Goal: Navigation & Orientation: Find specific page/section

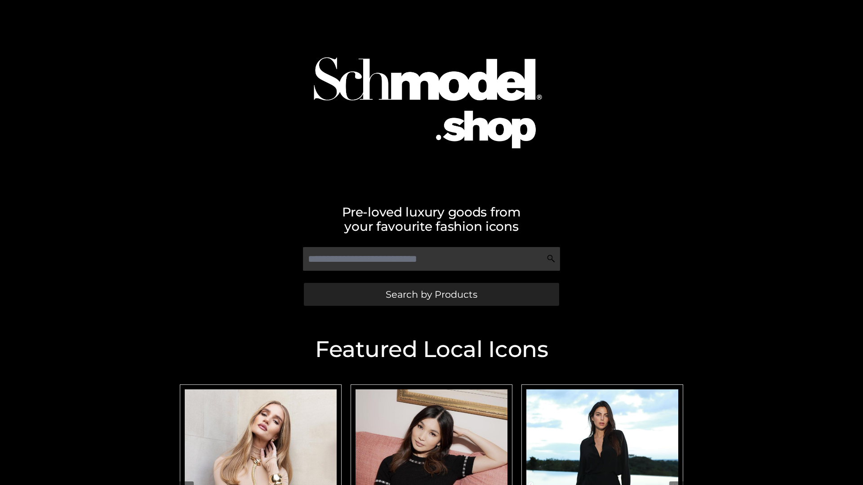
click at [431, 294] on span "Search by Products" at bounding box center [431, 294] width 92 height 9
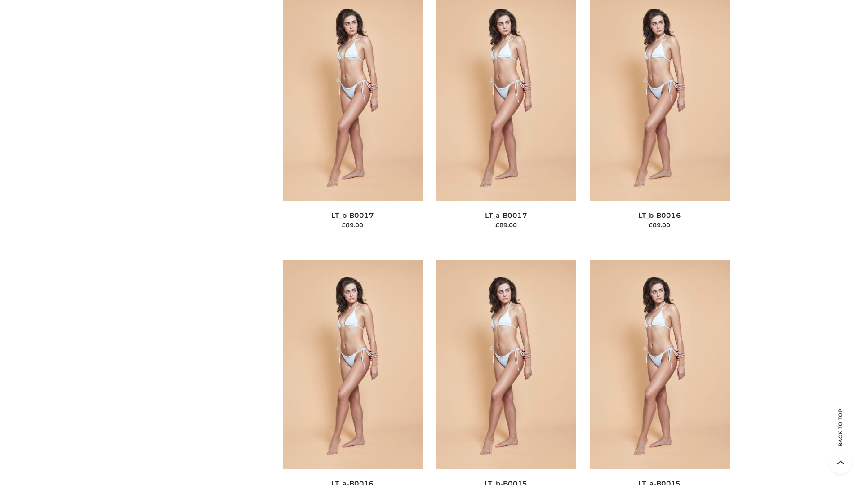
scroll to position [2953, 0]
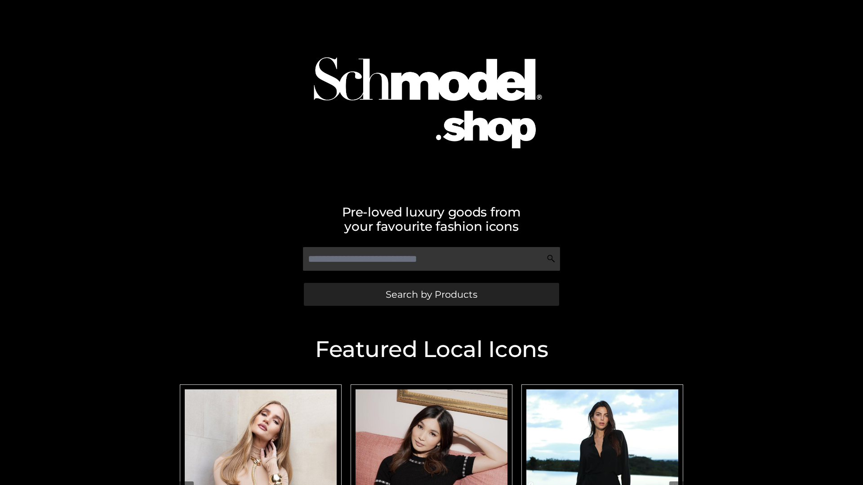
click at [431, 294] on span "Search by Products" at bounding box center [431, 294] width 92 height 9
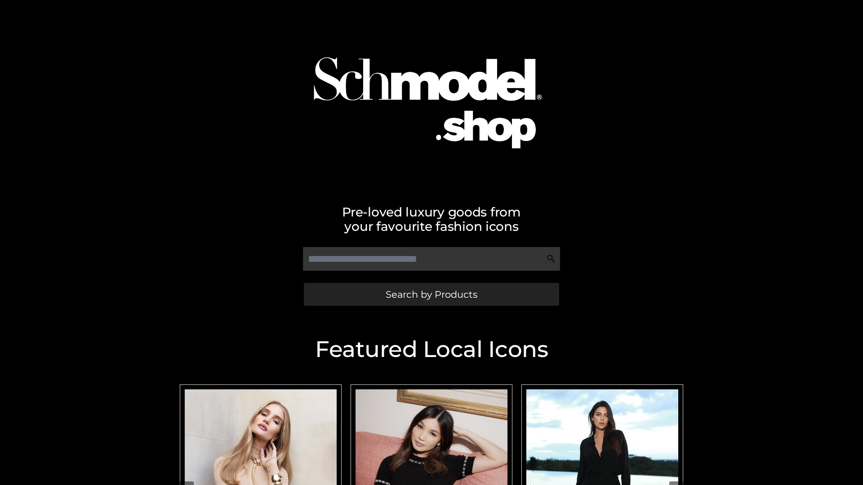
click at [431, 294] on span "Search by Products" at bounding box center [431, 294] width 92 height 9
